Goal: Information Seeking & Learning: Learn about a topic

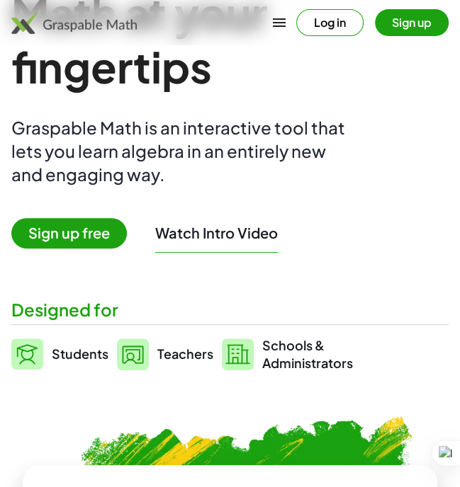
scroll to position [143, 0]
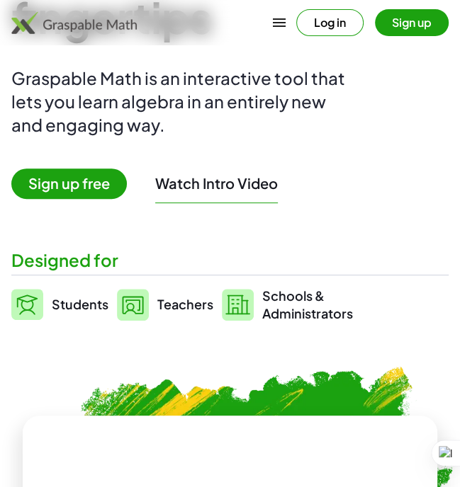
click at [162, 300] on span "Teachers" at bounding box center [185, 304] width 56 height 16
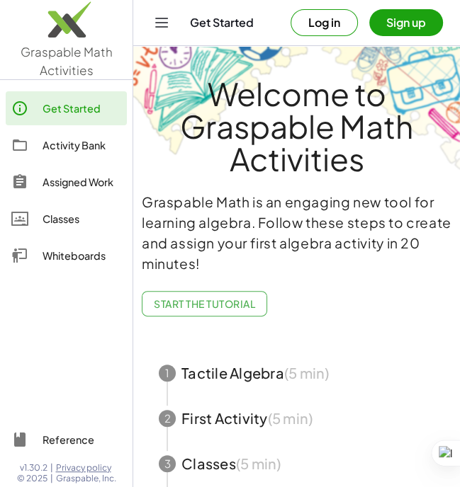
scroll to position [137, 0]
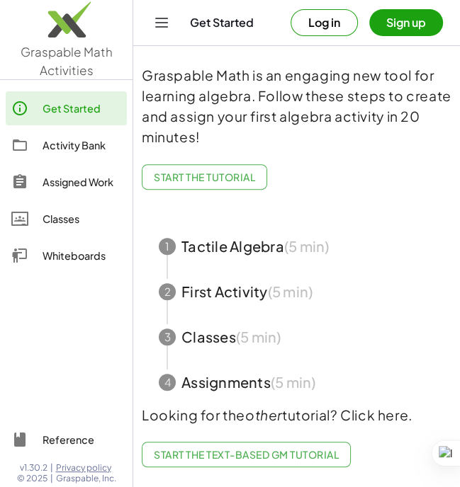
click at [395, 22] on button "Sign up" at bounding box center [406, 22] width 74 height 27
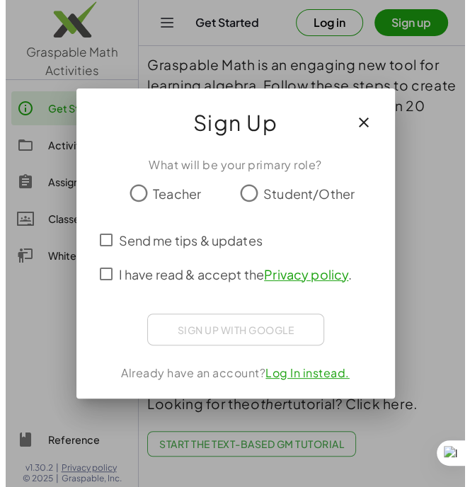
scroll to position [0, 0]
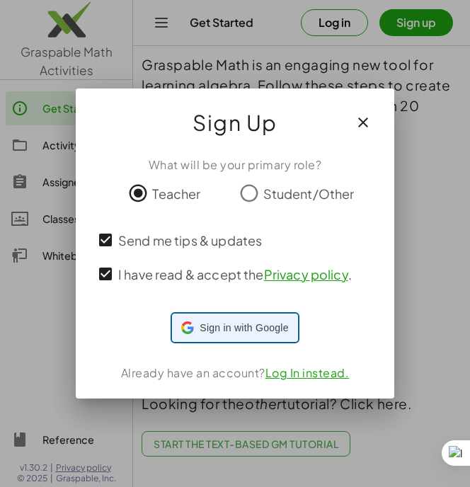
click at [212, 319] on div "Sign in with Google Sign in with Google. Opens in new tab" at bounding box center [234, 327] width 107 height 27
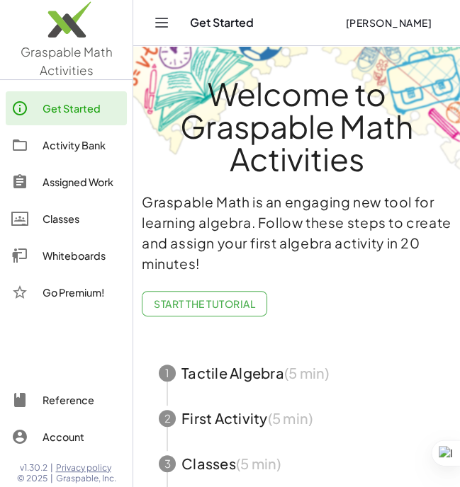
scroll to position [137, 0]
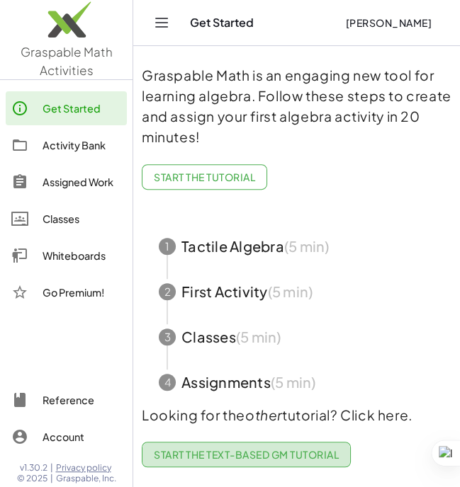
click at [317, 448] on span "Start the Text-based GM Tutorial" at bounding box center [246, 454] width 185 height 13
